Goal: Task Accomplishment & Management: Complete application form

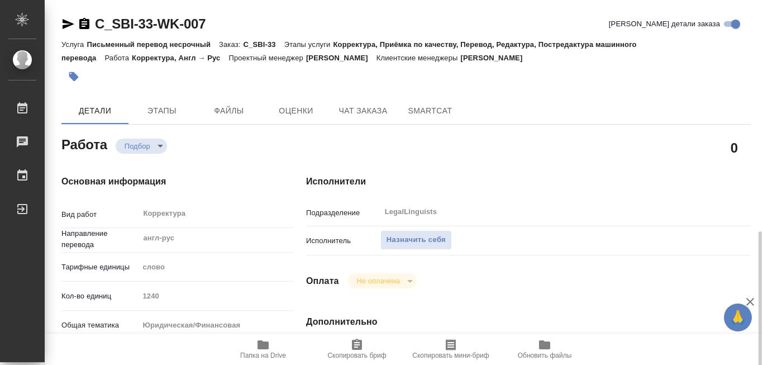
scroll to position [112, 0]
type textarea "x"
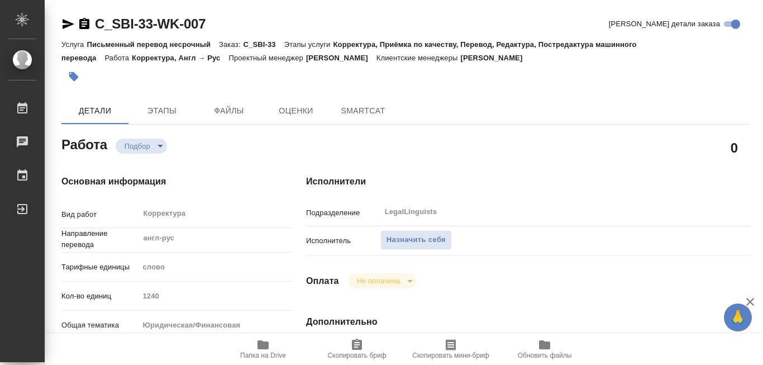
type textarea "x"
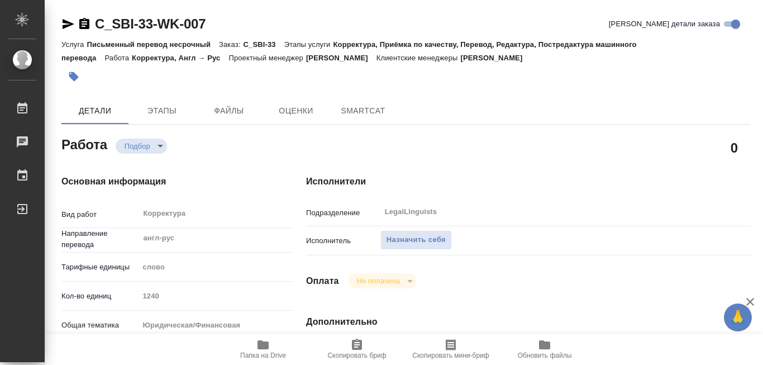
type textarea "x"
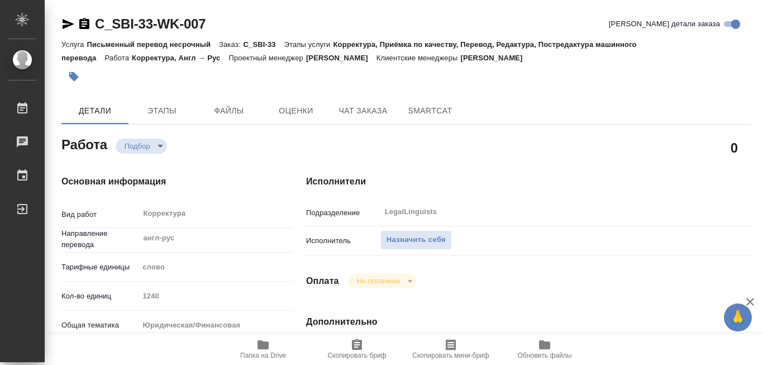
type textarea "x"
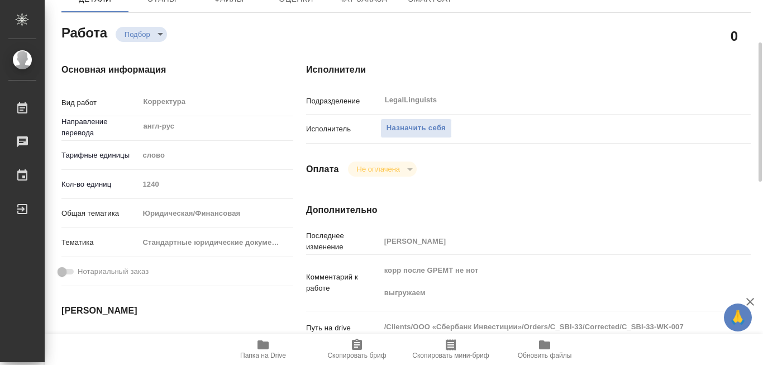
type textarea "x"
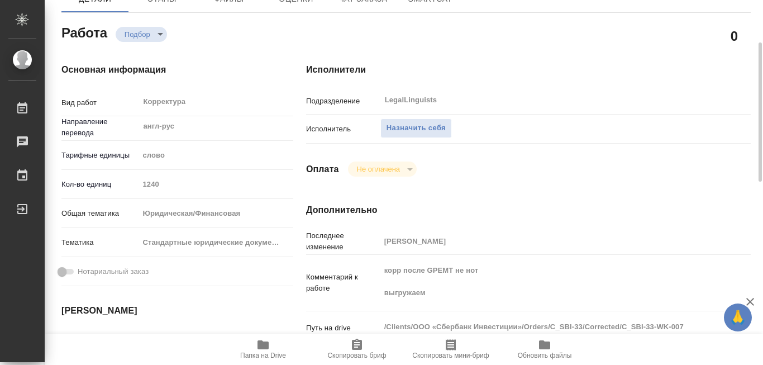
type textarea "x"
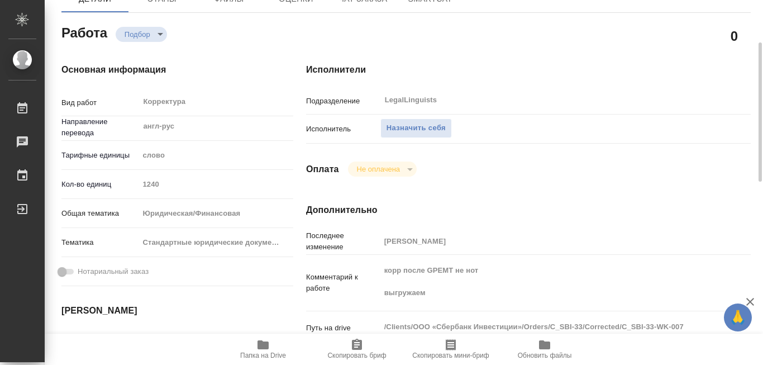
scroll to position [168, 0]
